Goal: Task Accomplishment & Management: Use online tool/utility

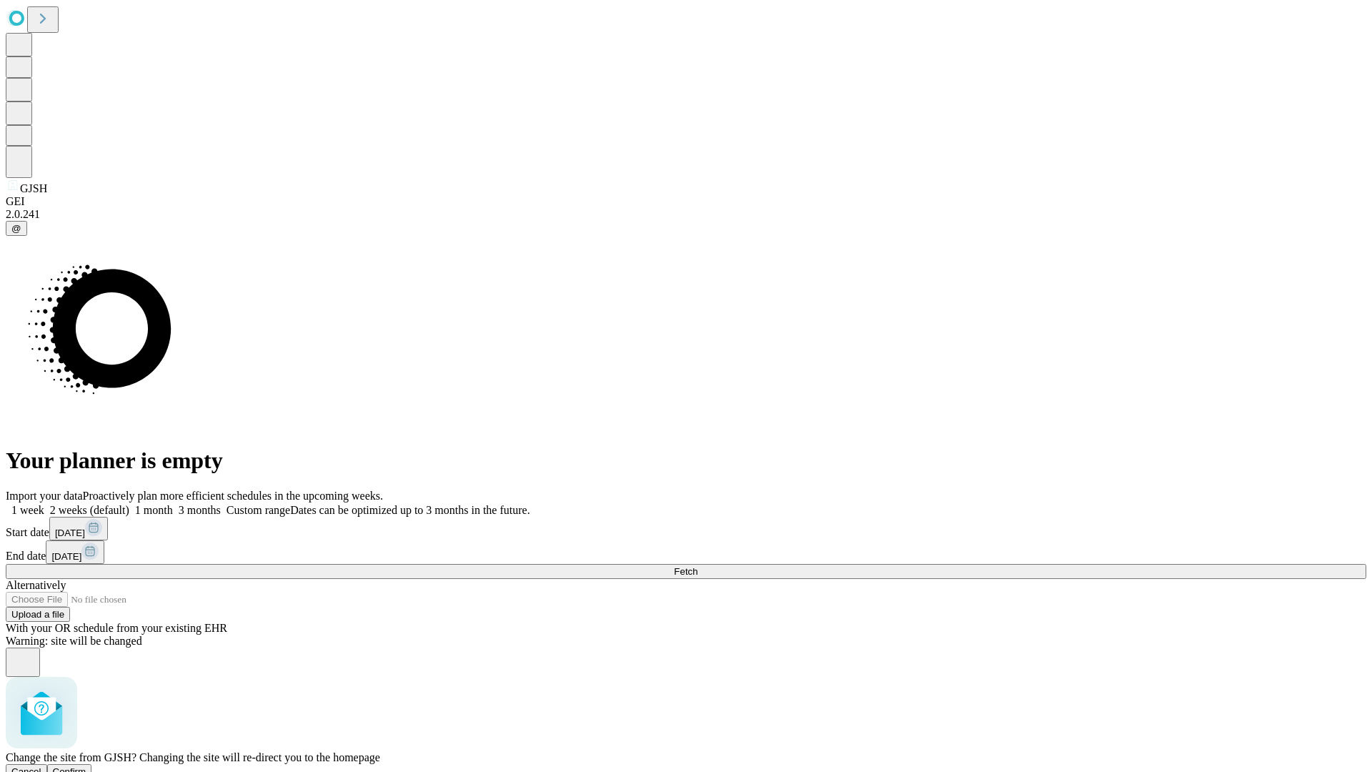
click at [86, 766] on span "Confirm" at bounding box center [70, 771] width 34 height 11
click at [173, 504] on label "1 month" at bounding box center [151, 510] width 44 height 12
click at [698, 566] on span "Fetch" at bounding box center [686, 571] width 24 height 11
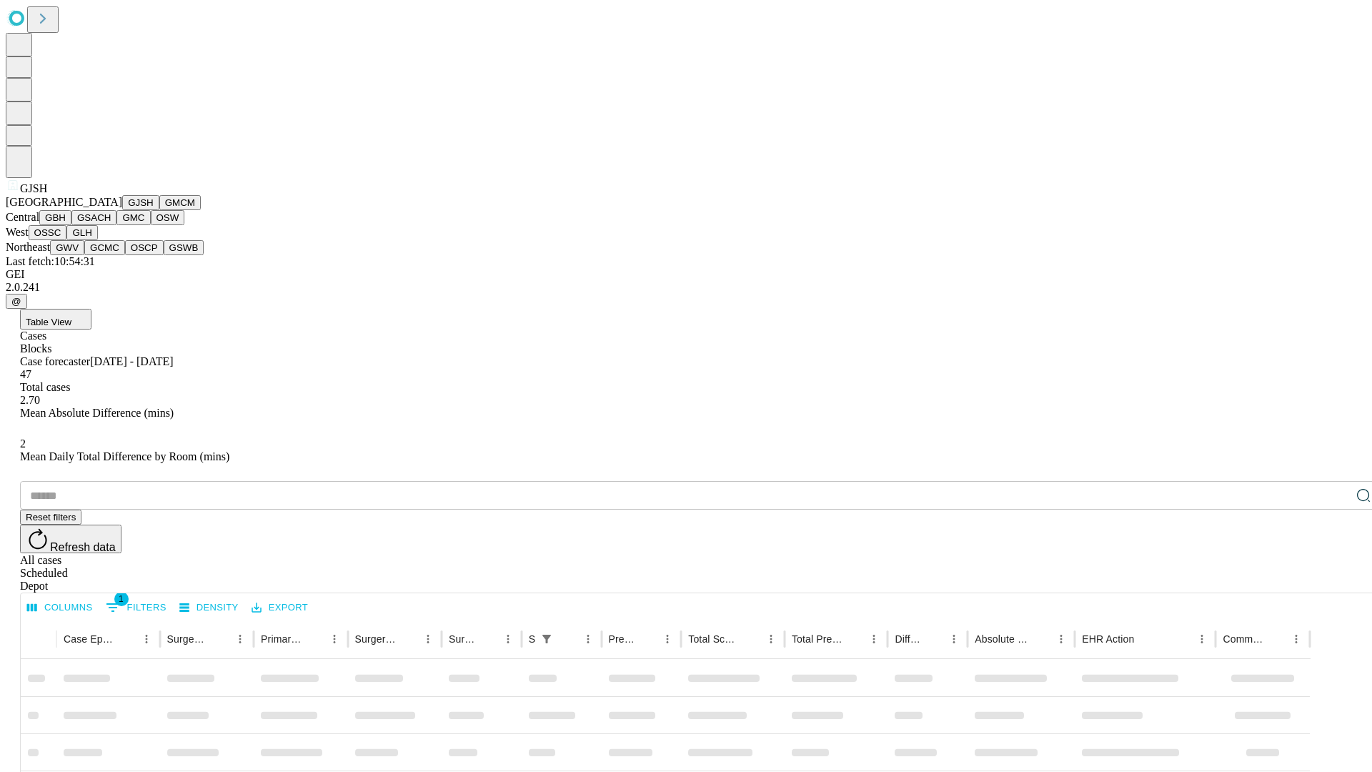
click at [159, 210] on button "GMCM" at bounding box center [179, 202] width 41 height 15
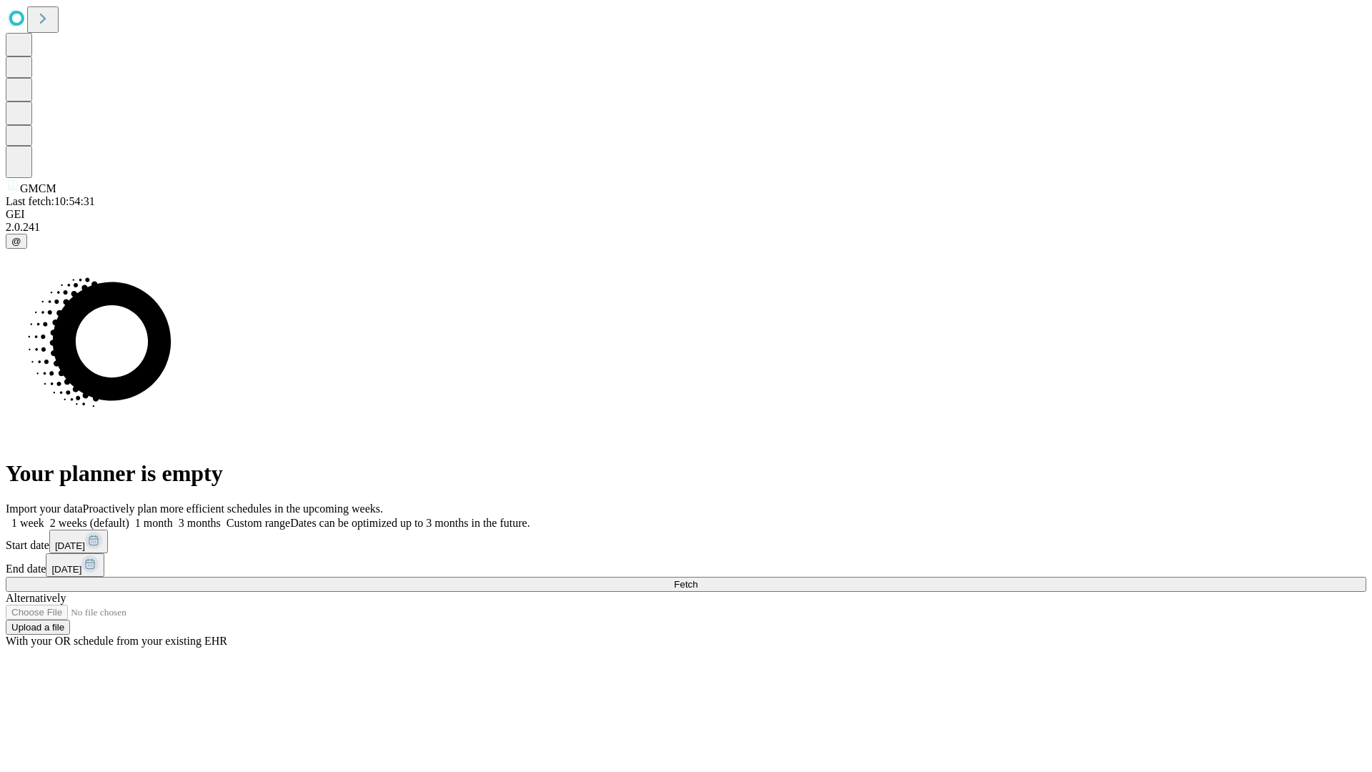
click at [173, 517] on label "1 month" at bounding box center [151, 523] width 44 height 12
click at [698, 579] on span "Fetch" at bounding box center [686, 584] width 24 height 11
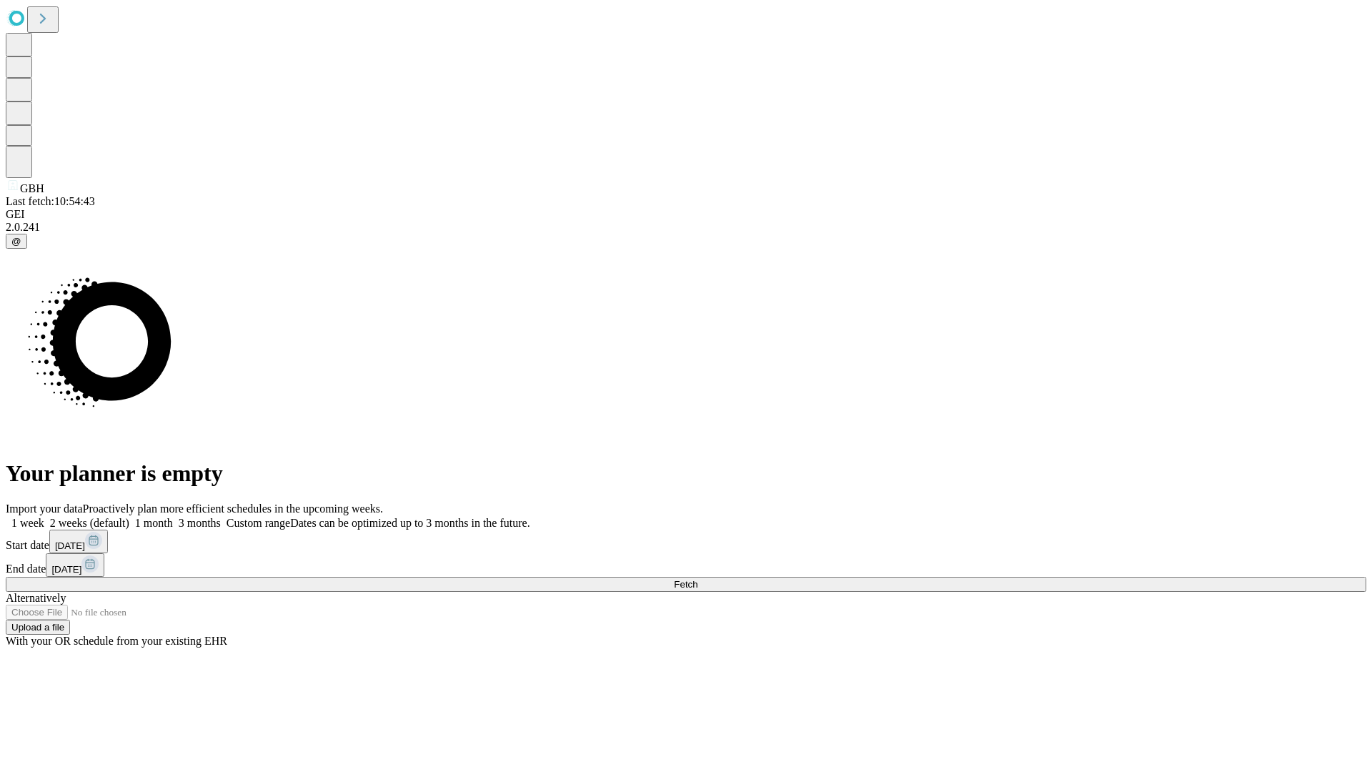
click at [173, 517] on label "1 month" at bounding box center [151, 523] width 44 height 12
click at [698, 579] on span "Fetch" at bounding box center [686, 584] width 24 height 11
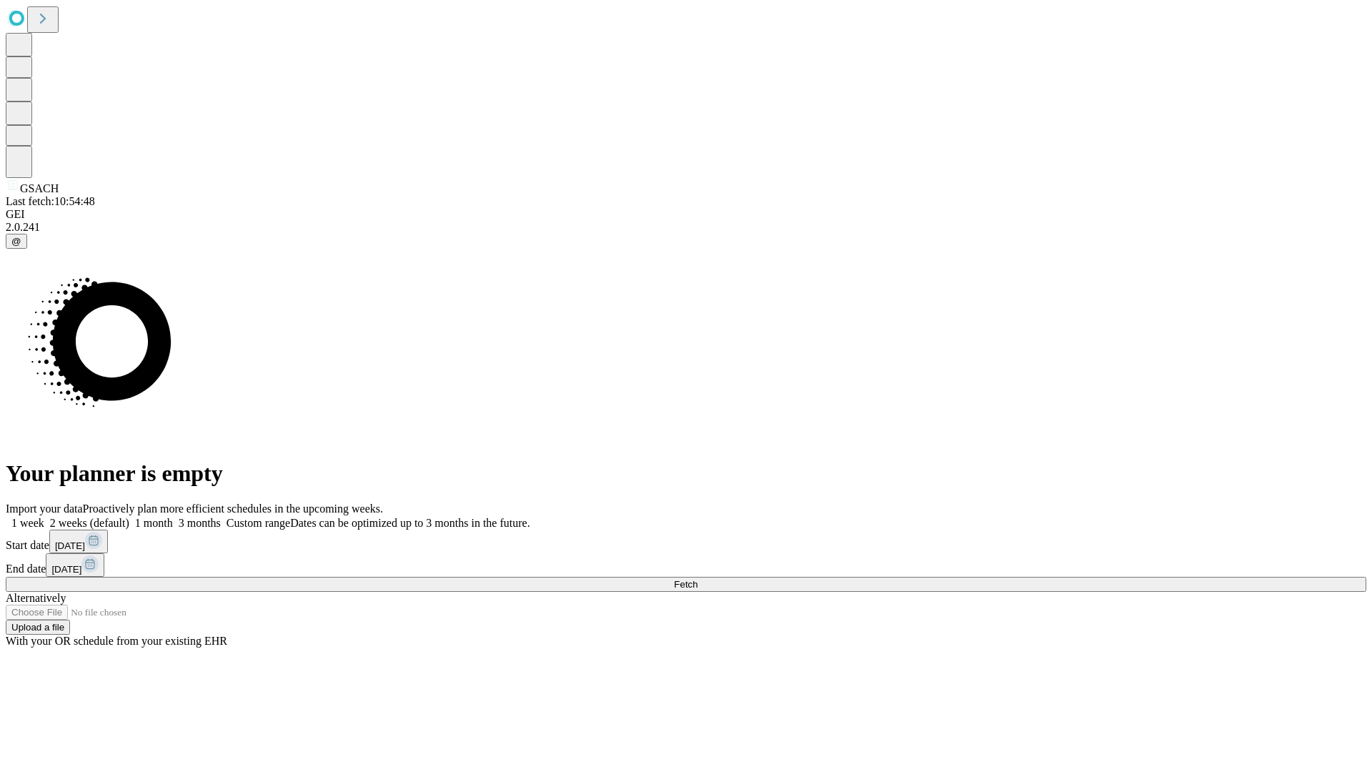
click at [173, 517] on label "1 month" at bounding box center [151, 523] width 44 height 12
click at [698, 579] on span "Fetch" at bounding box center [686, 584] width 24 height 11
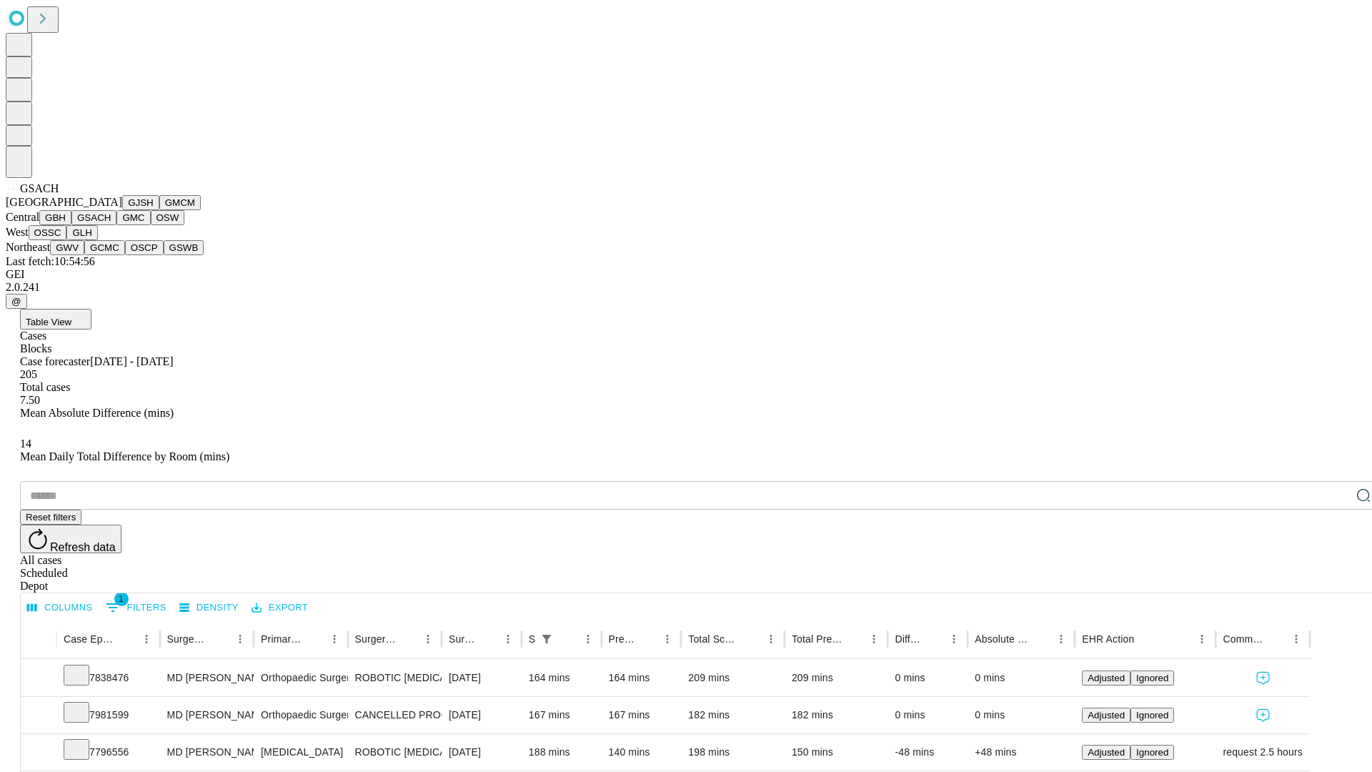
click at [117, 225] on button "GMC" at bounding box center [134, 217] width 34 height 15
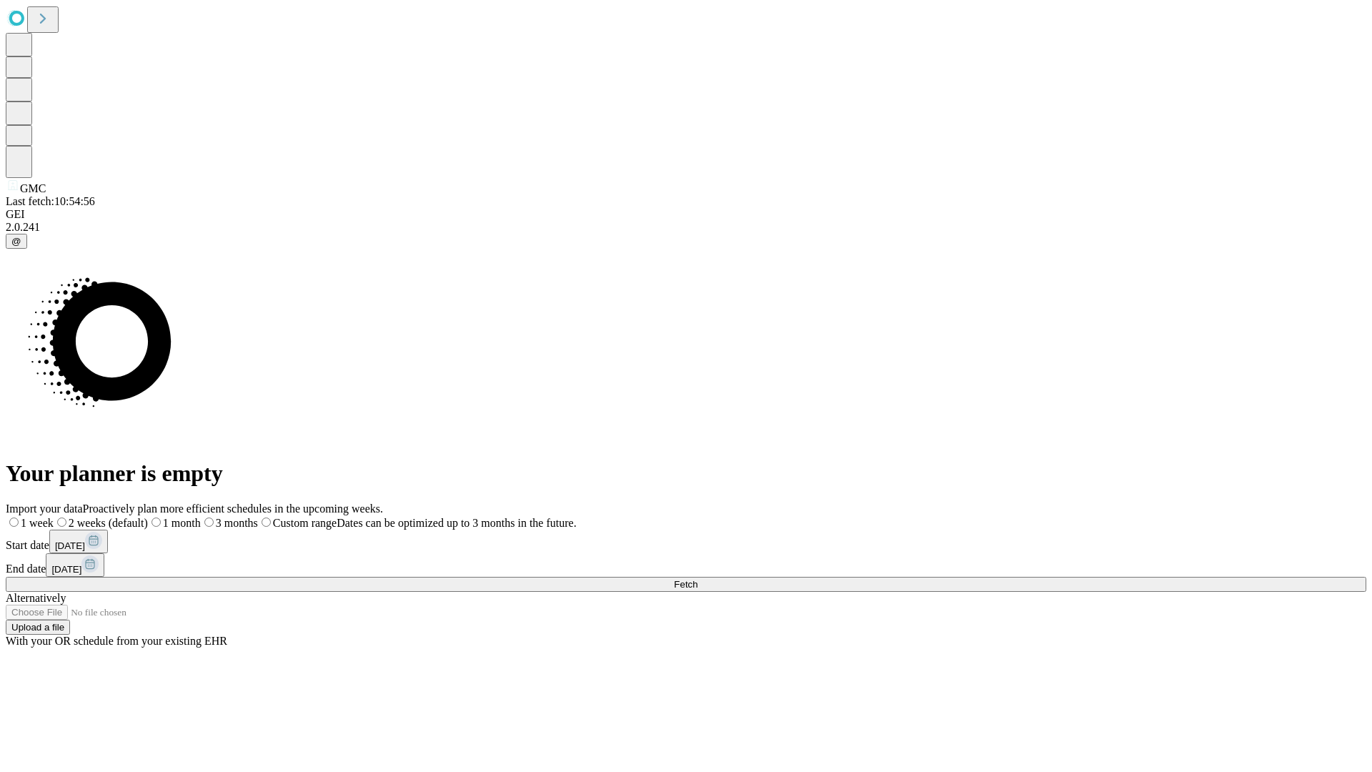
click at [201, 517] on label "1 month" at bounding box center [174, 523] width 53 height 12
click at [698, 579] on span "Fetch" at bounding box center [686, 584] width 24 height 11
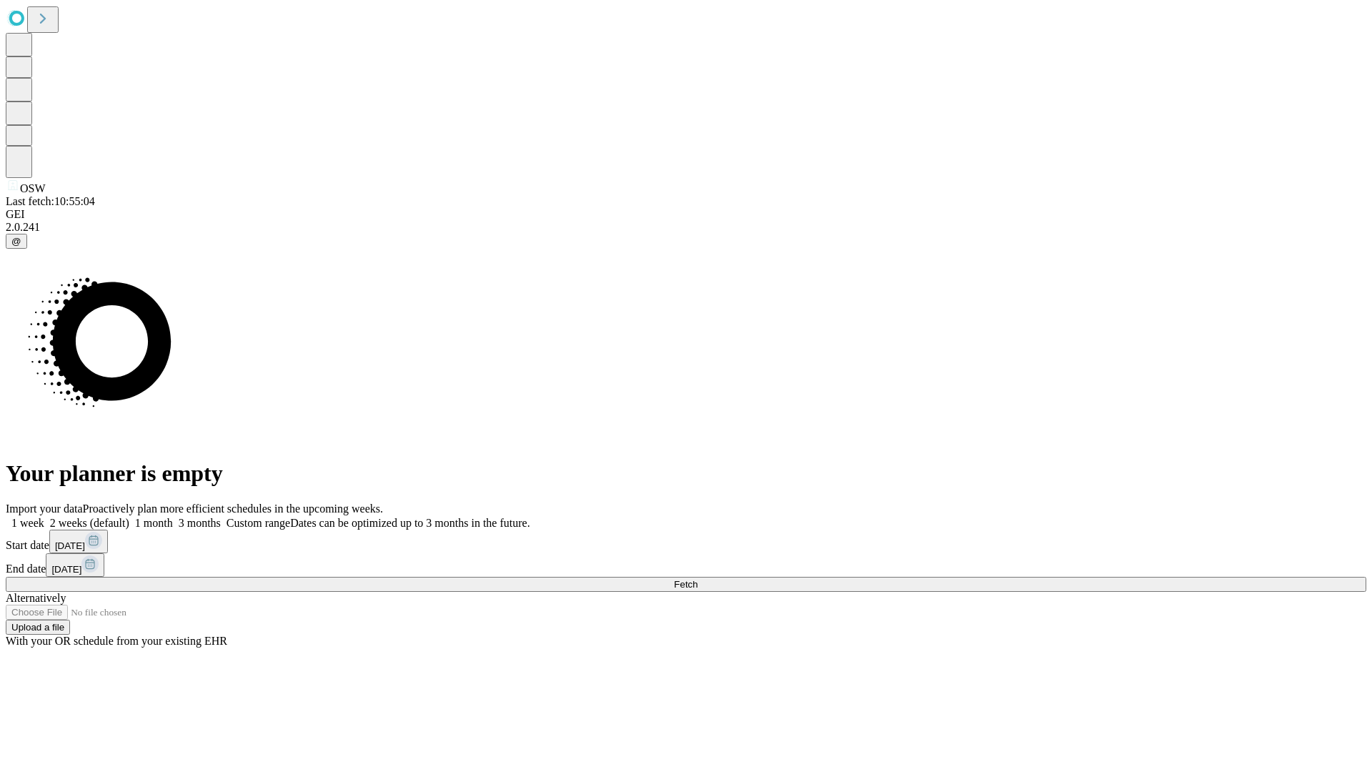
click at [173, 517] on label "1 month" at bounding box center [151, 523] width 44 height 12
click at [698, 579] on span "Fetch" at bounding box center [686, 584] width 24 height 11
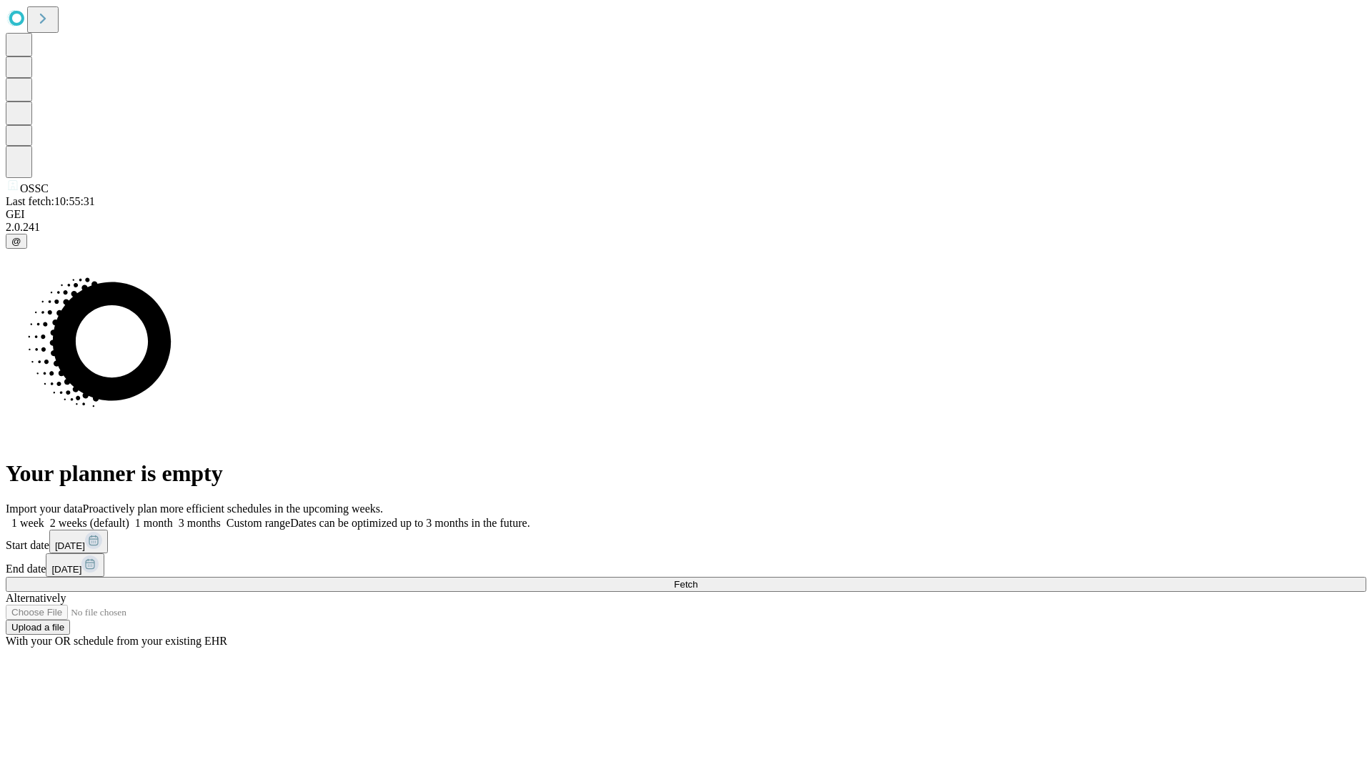
click at [173, 517] on label "1 month" at bounding box center [151, 523] width 44 height 12
click at [698, 579] on span "Fetch" at bounding box center [686, 584] width 24 height 11
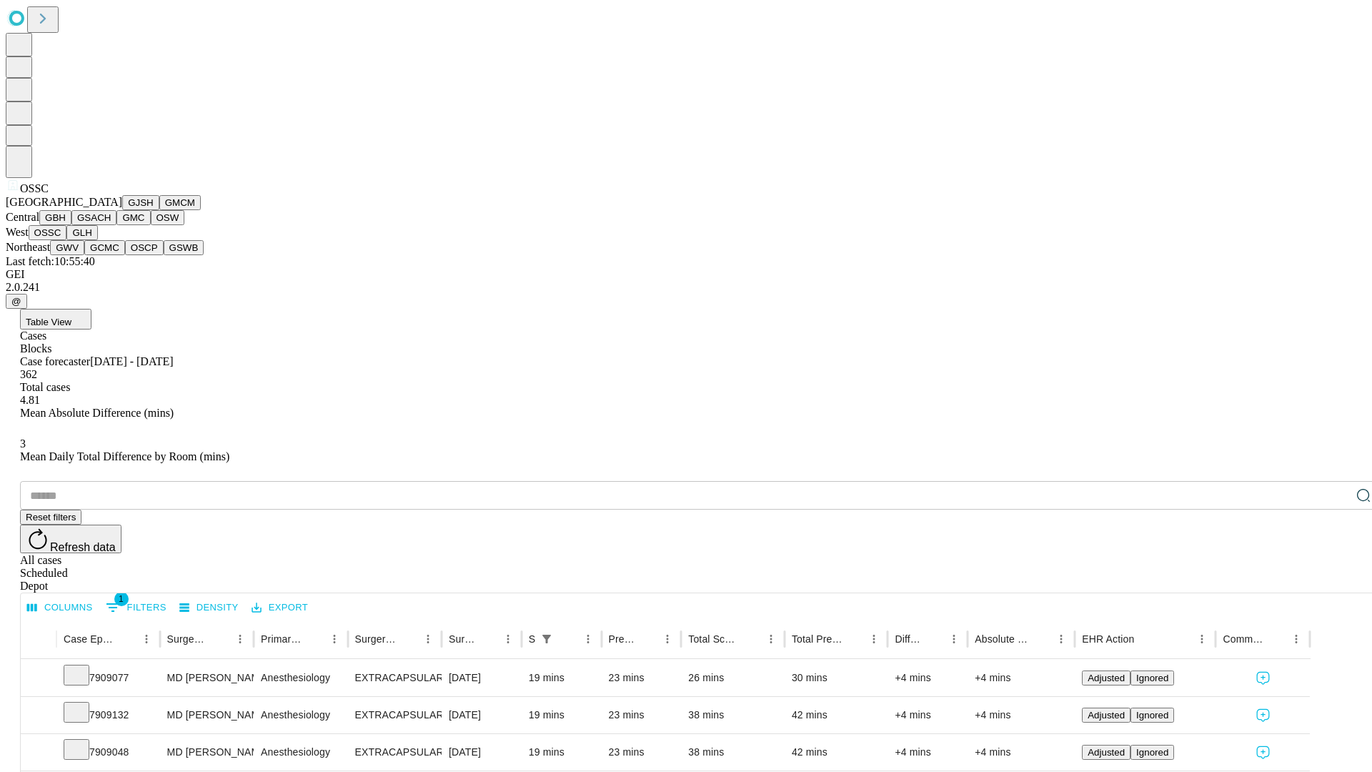
click at [97, 240] on button "GLH" at bounding box center [81, 232] width 31 height 15
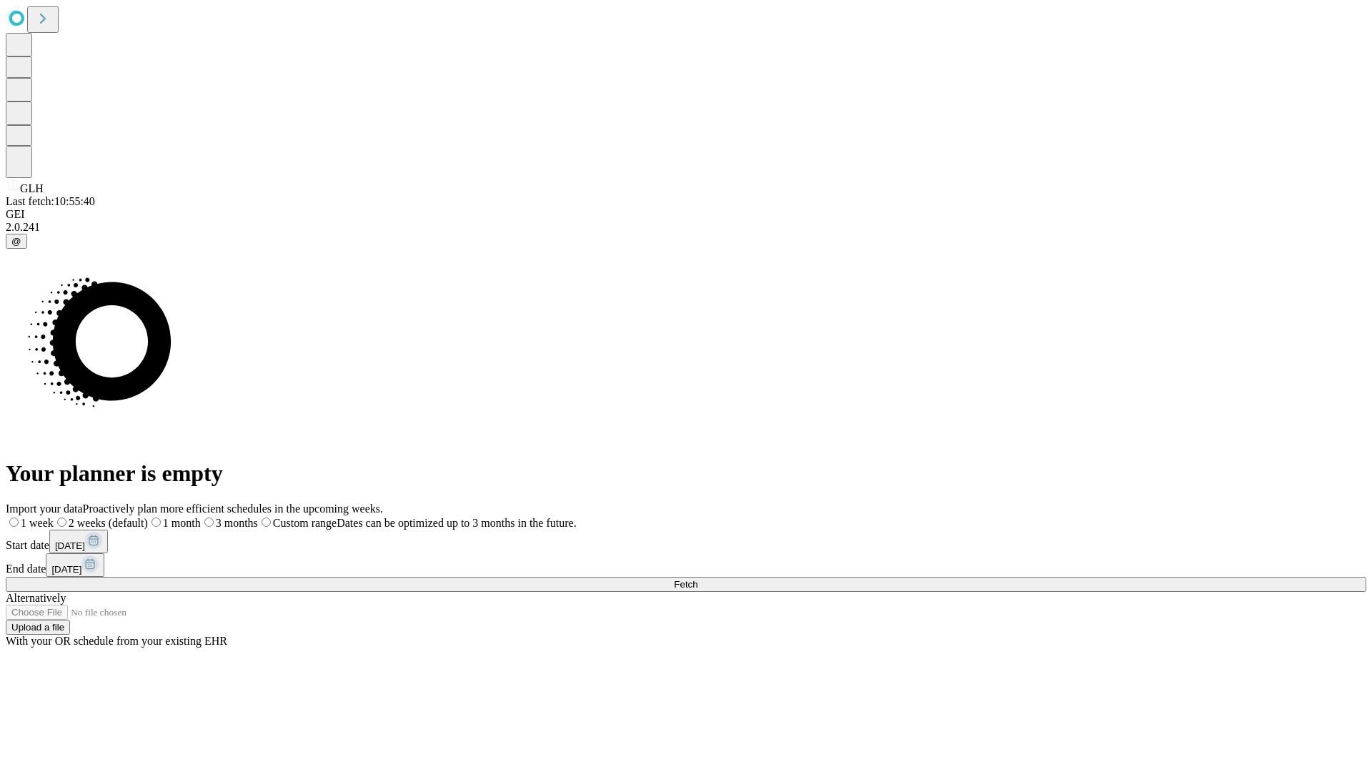
click at [201, 517] on label "1 month" at bounding box center [174, 523] width 53 height 12
click at [698, 579] on span "Fetch" at bounding box center [686, 584] width 24 height 11
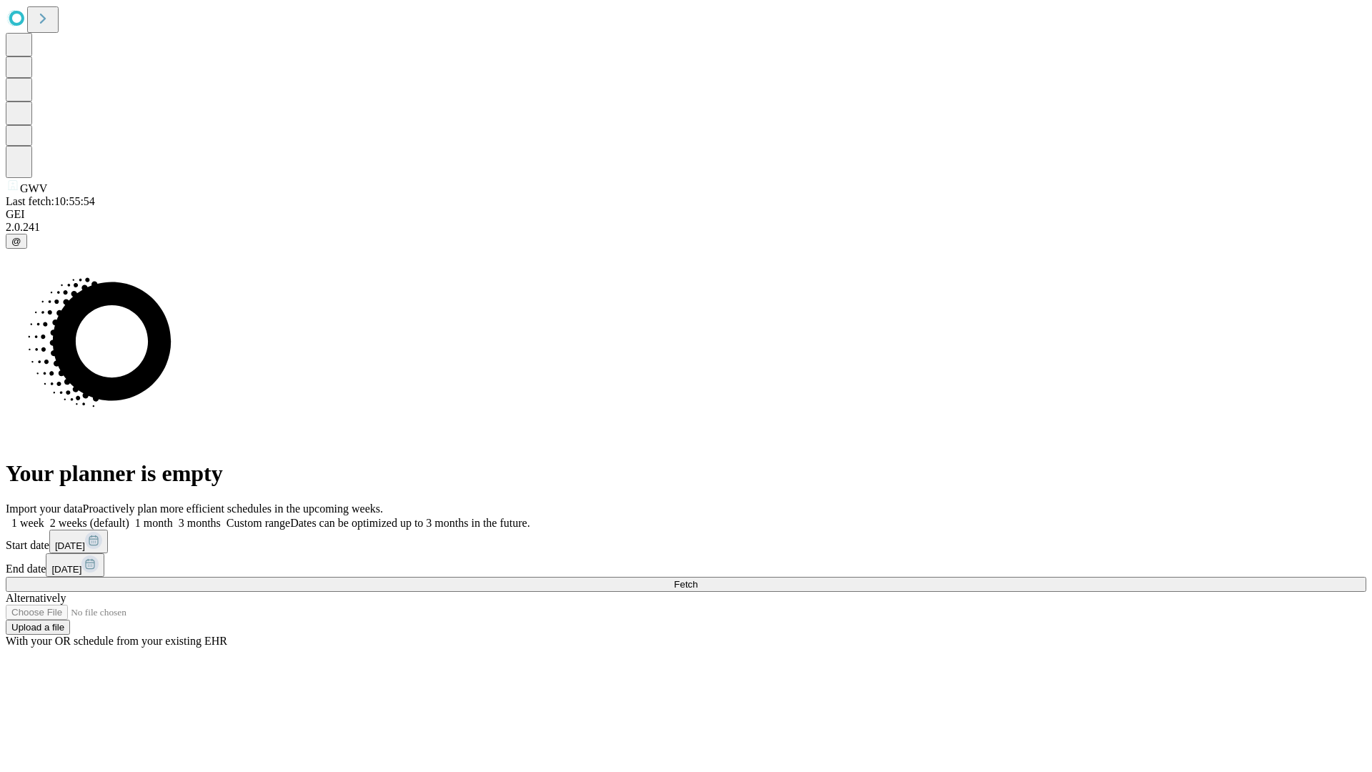
click at [173, 517] on label "1 month" at bounding box center [151, 523] width 44 height 12
click at [698, 579] on span "Fetch" at bounding box center [686, 584] width 24 height 11
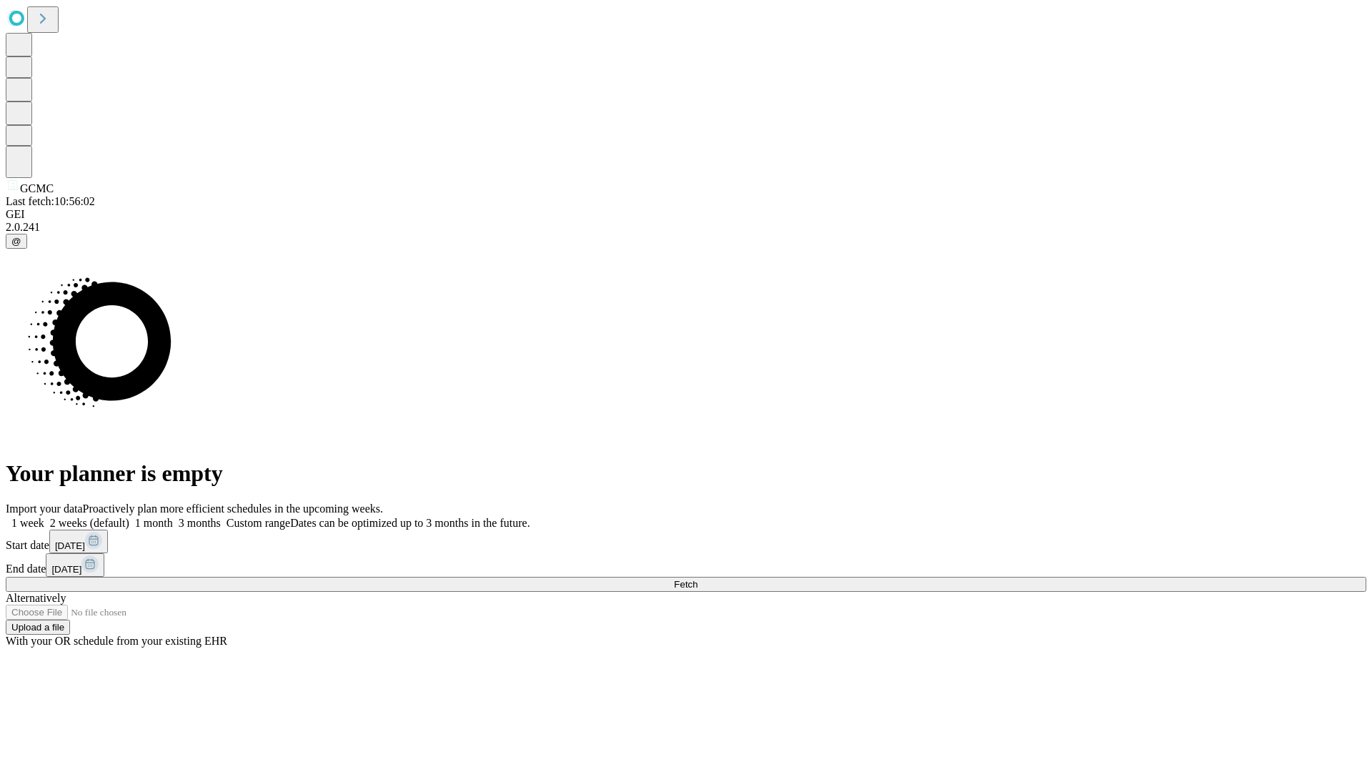
click at [173, 517] on label "1 month" at bounding box center [151, 523] width 44 height 12
click at [698, 579] on span "Fetch" at bounding box center [686, 584] width 24 height 11
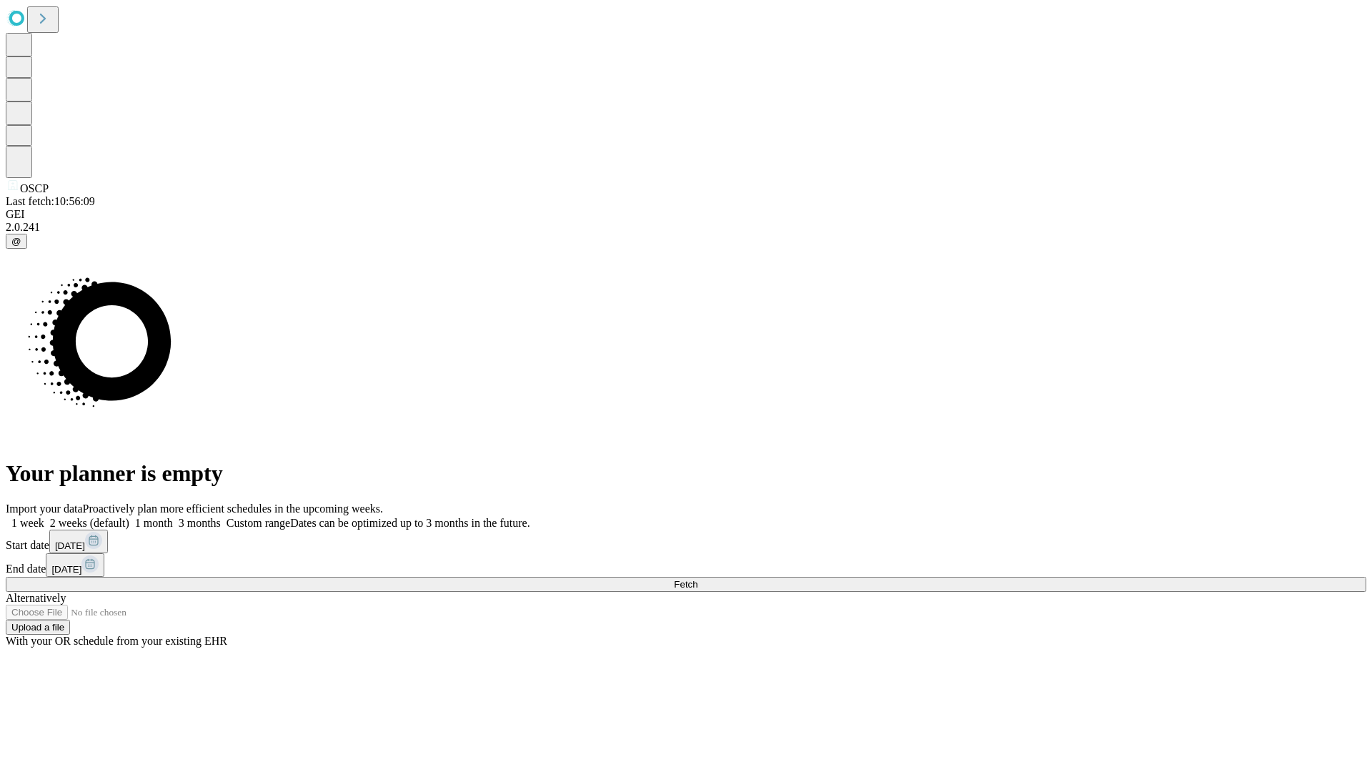
click at [173, 517] on label "1 month" at bounding box center [151, 523] width 44 height 12
click at [698, 579] on span "Fetch" at bounding box center [686, 584] width 24 height 11
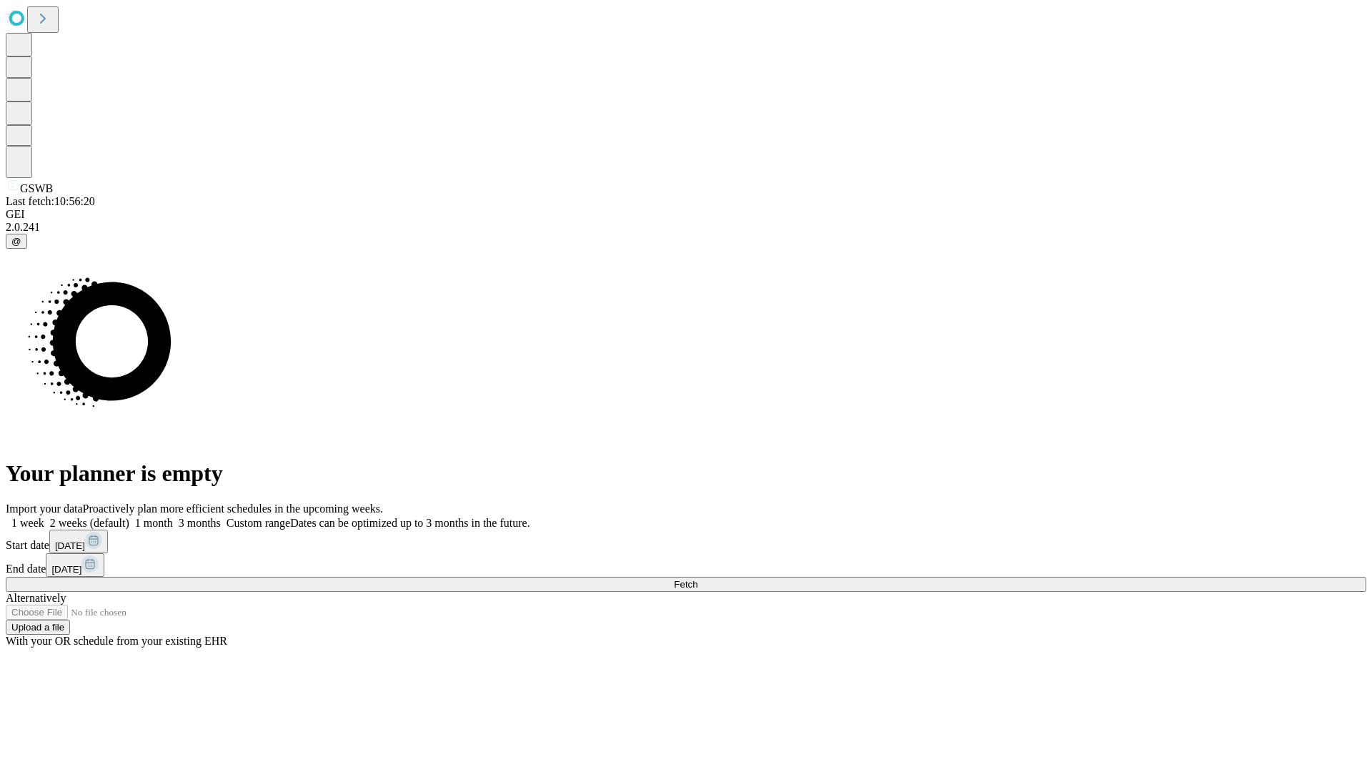
click at [173, 517] on label "1 month" at bounding box center [151, 523] width 44 height 12
click at [698, 579] on span "Fetch" at bounding box center [686, 584] width 24 height 11
